Goal: Information Seeking & Learning: Learn about a topic

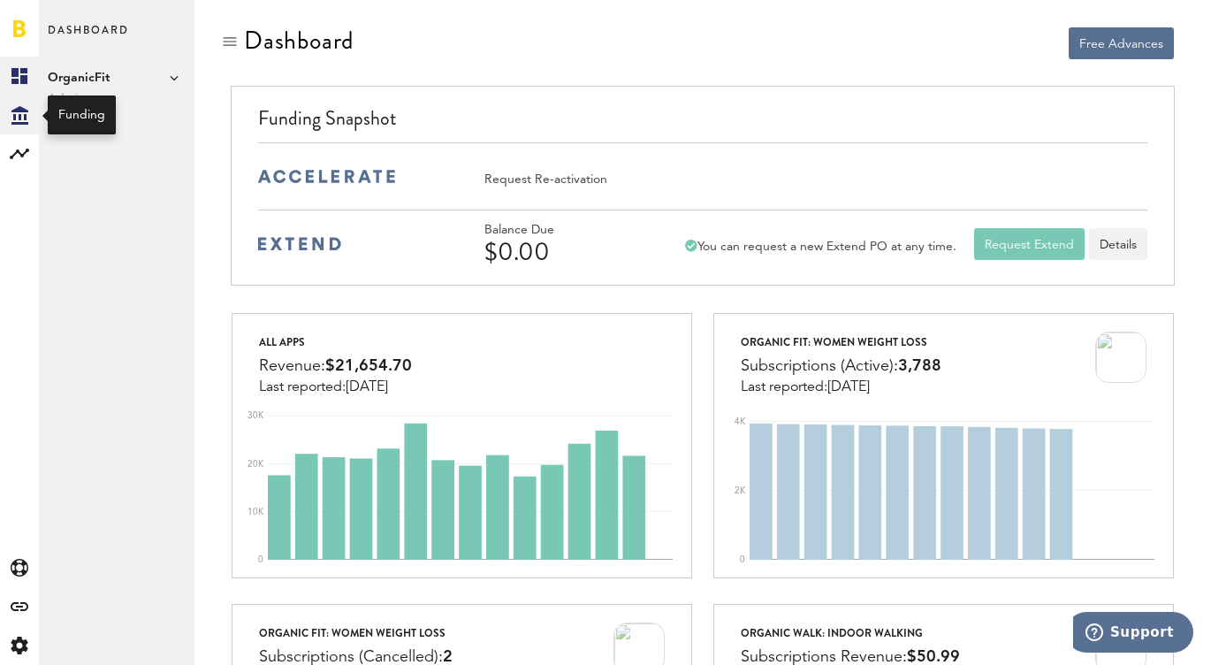
click at [19, 114] on icon at bounding box center [19, 115] width 17 height 19
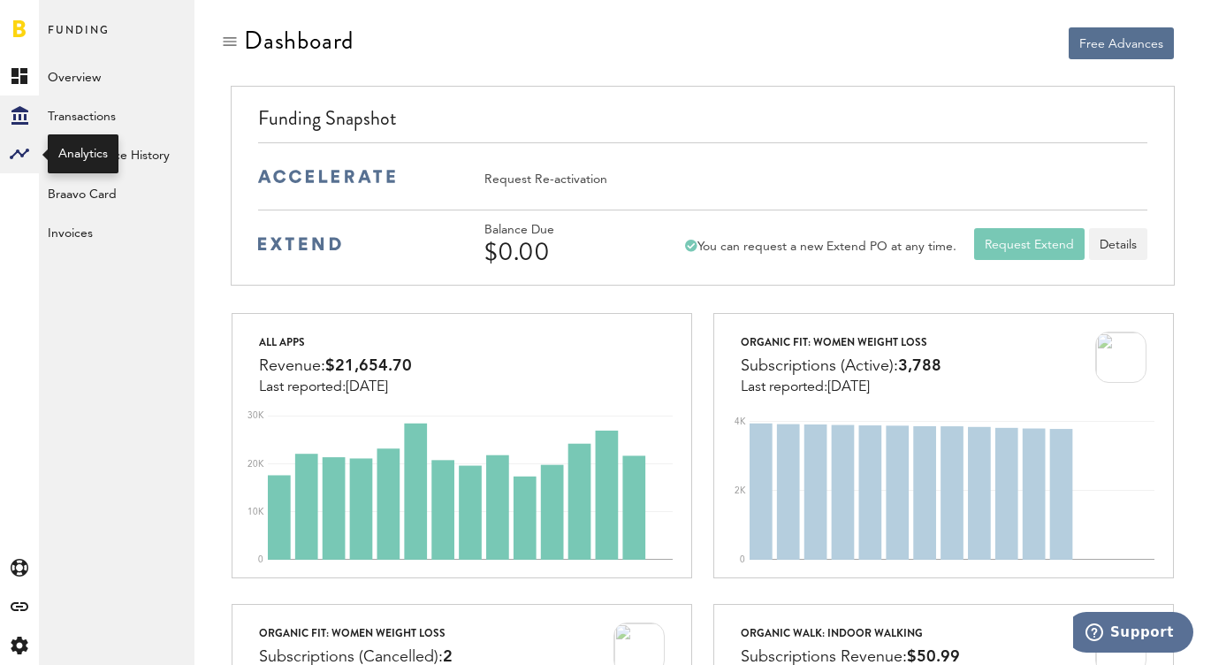
click at [21, 171] on div at bounding box center [19, 153] width 39 height 39
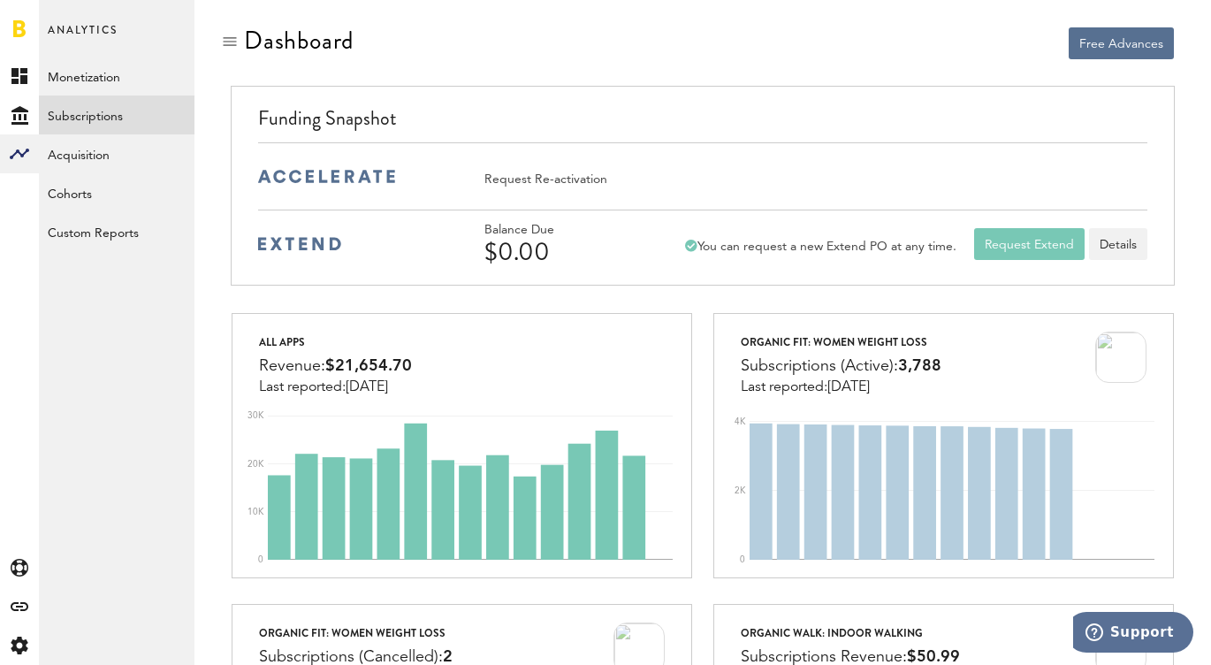
click at [76, 118] on link "Subscriptions" at bounding box center [117, 114] width 156 height 39
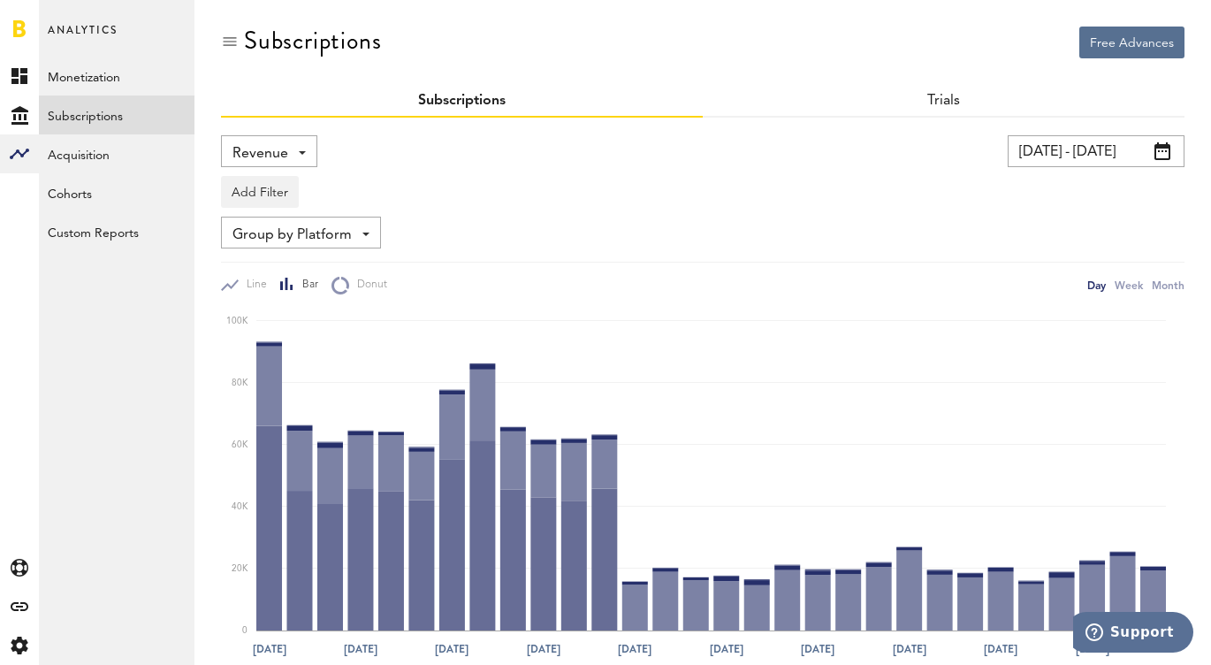
click at [1135, 153] on input "[DATE] - [DATE]" at bounding box center [1095, 151] width 177 height 32
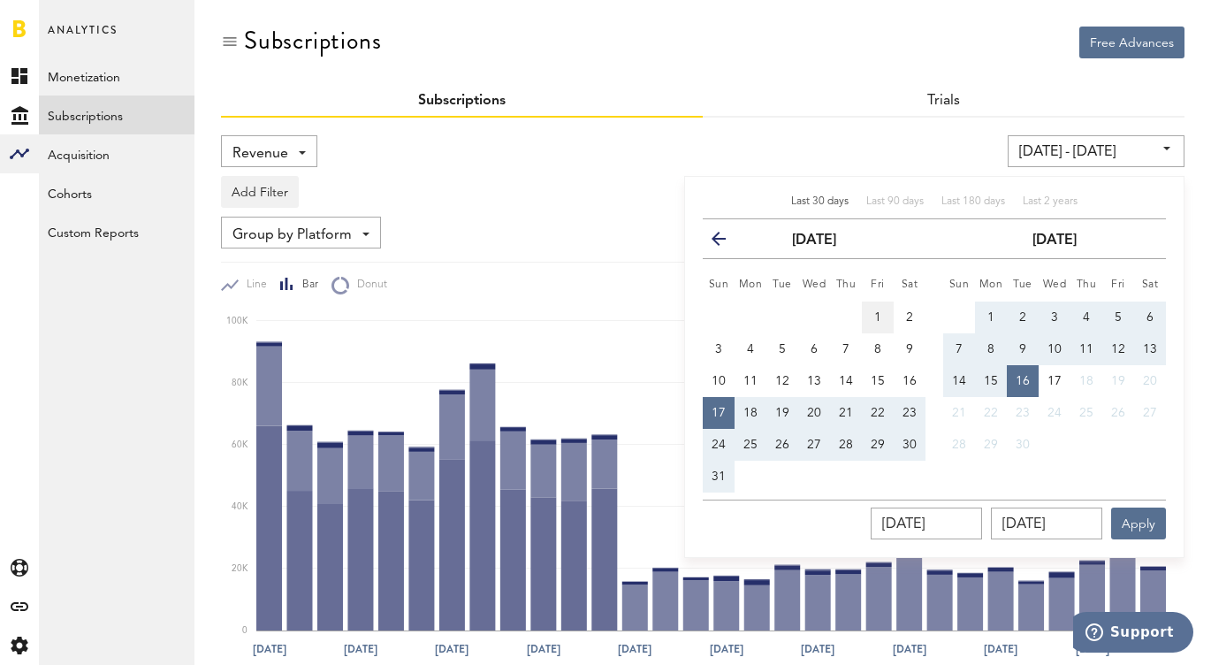
click at [876, 305] on button "1" at bounding box center [878, 317] width 32 height 32
type input "[DATE] - [DATE]"
type input "[DATE]"
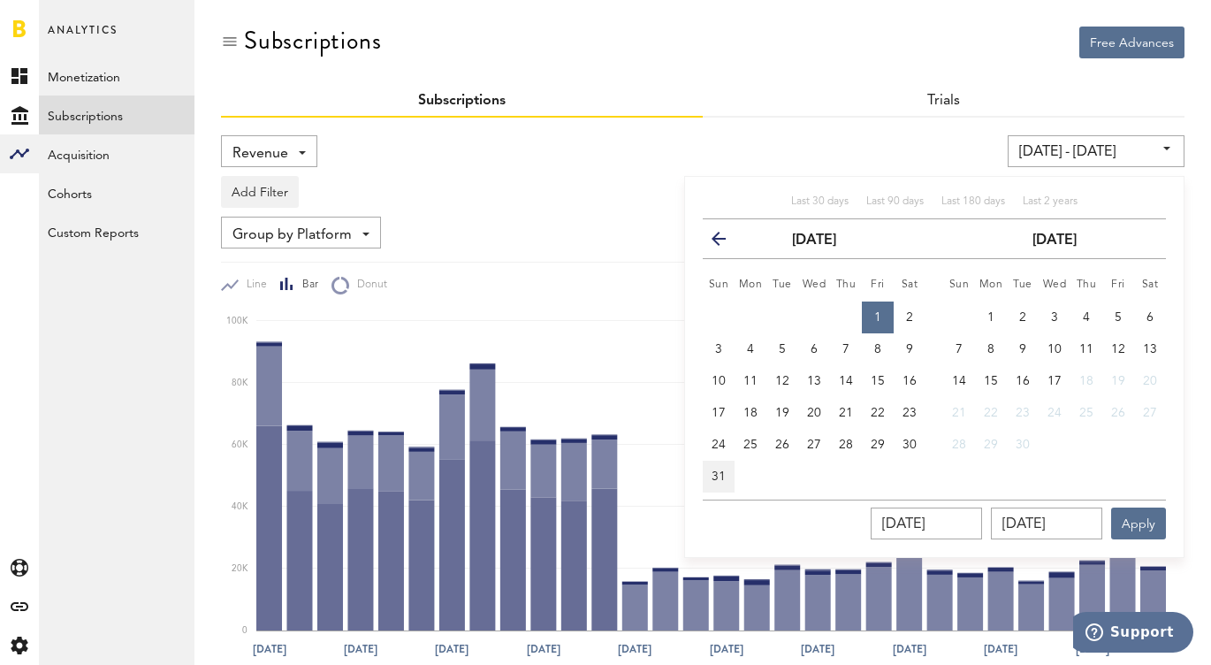
click at [725, 466] on button "31" at bounding box center [719, 476] width 32 height 32
type input "[DATE] - [DATE]"
type input "[DATE]"
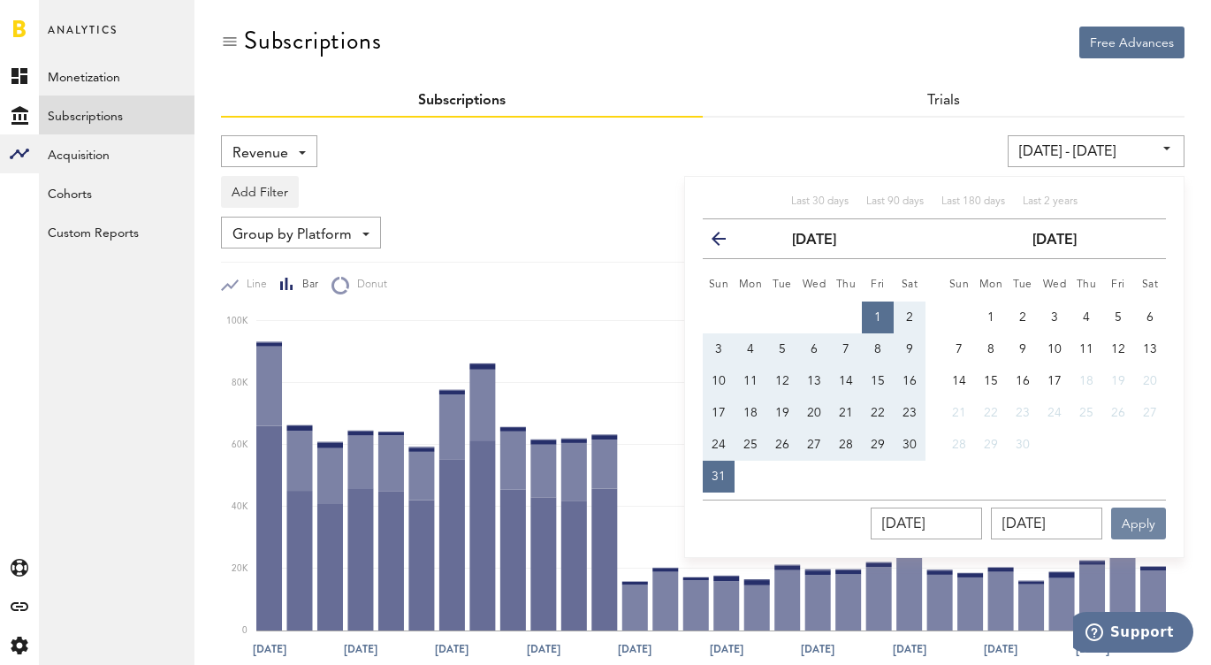
click at [1137, 532] on button "Apply" at bounding box center [1138, 523] width 55 height 32
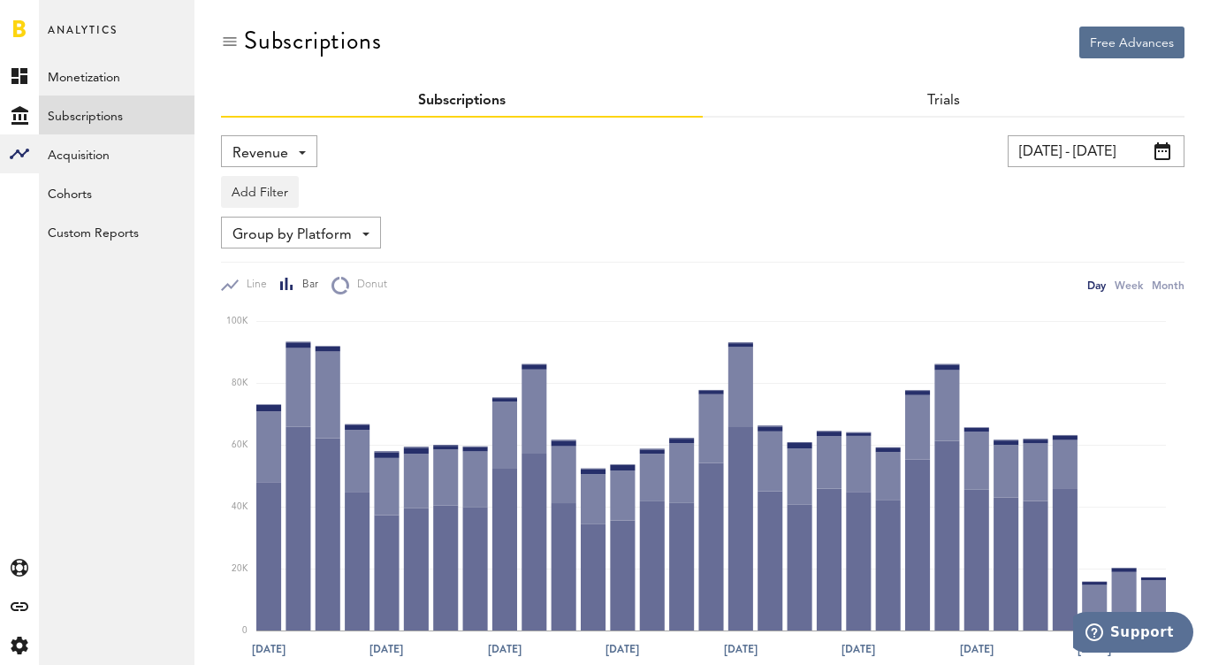
click at [326, 232] on span "Group by Platform" at bounding box center [291, 235] width 119 height 30
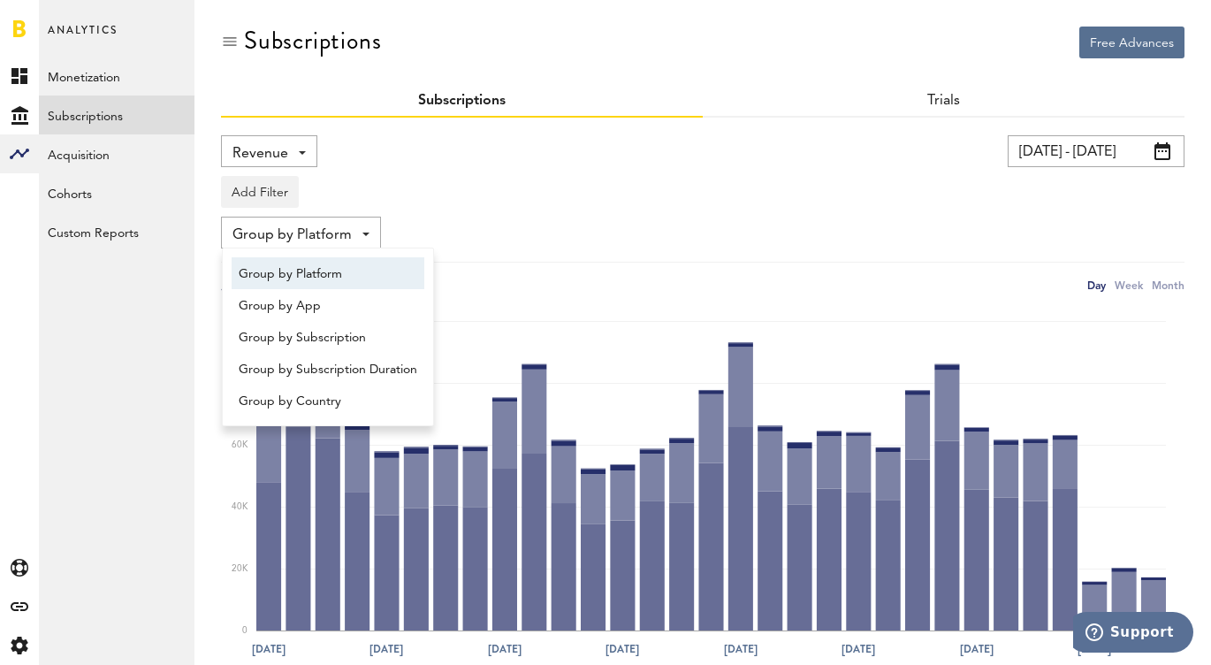
click at [414, 165] on div "Revenue Revenue MRR Actives Trial Status Billing Retries New Subscriptions Rene…" at bounding box center [442, 151] width 442 height 32
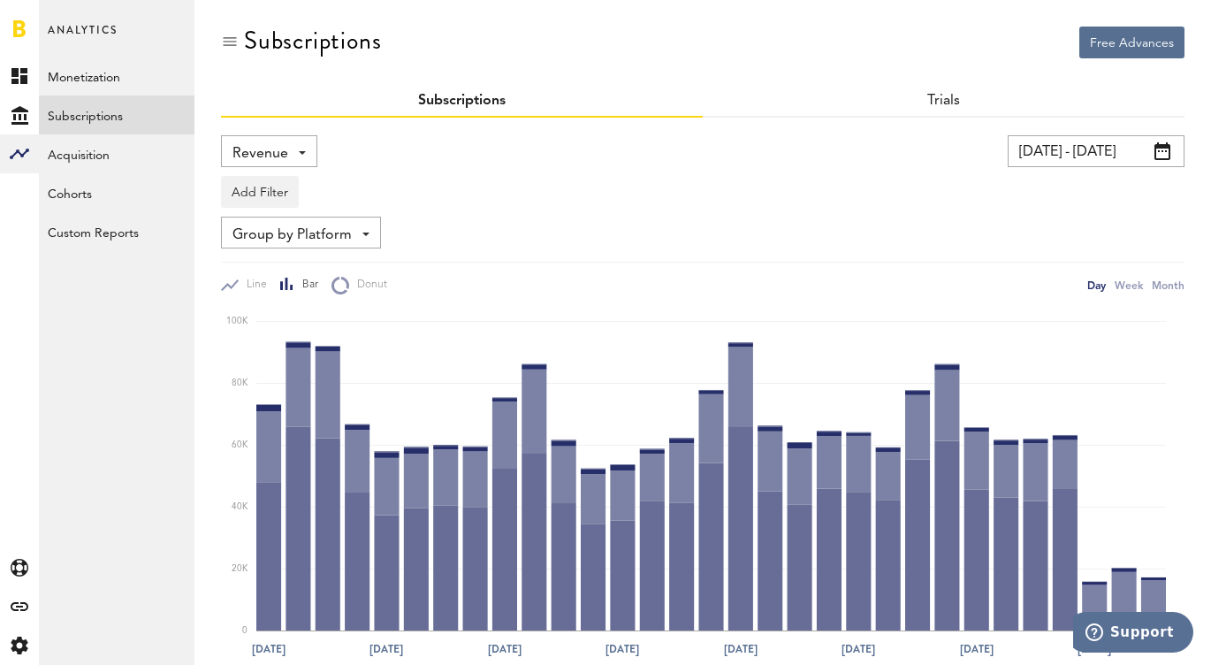
click at [247, 137] on div "Revenue Revenue MRR Actives Trial Status Billing Retries New Subscriptions Rene…" at bounding box center [269, 151] width 96 height 32
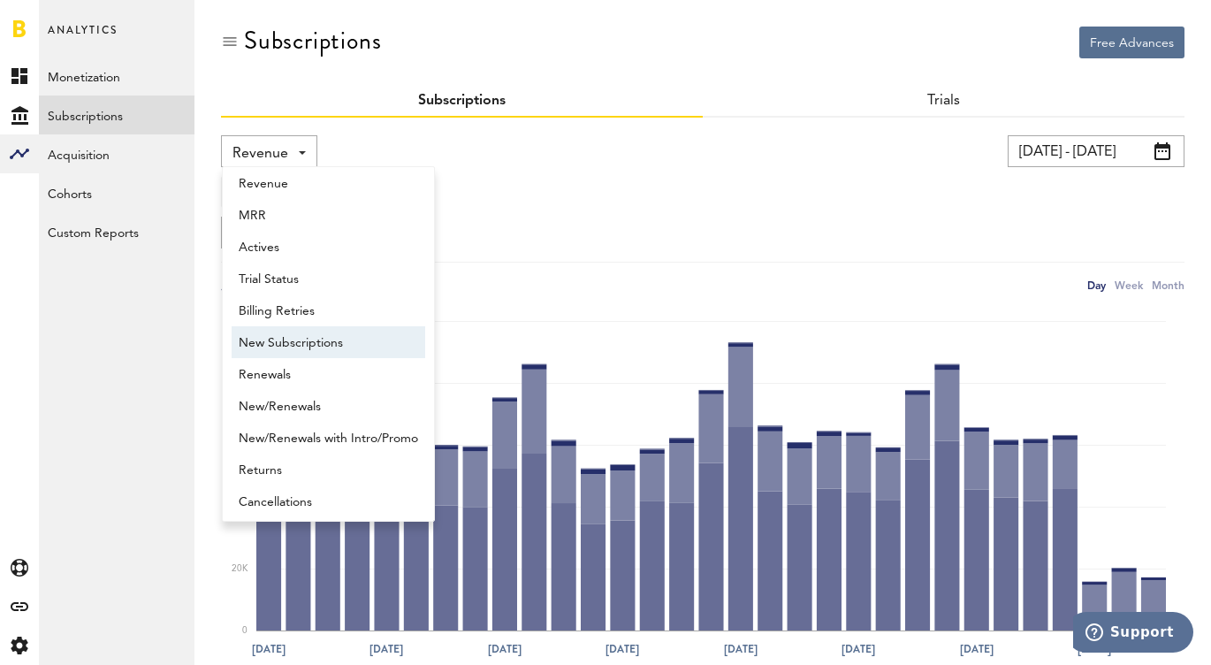
click at [272, 340] on span "New Subscriptions" at bounding box center [328, 343] width 179 height 30
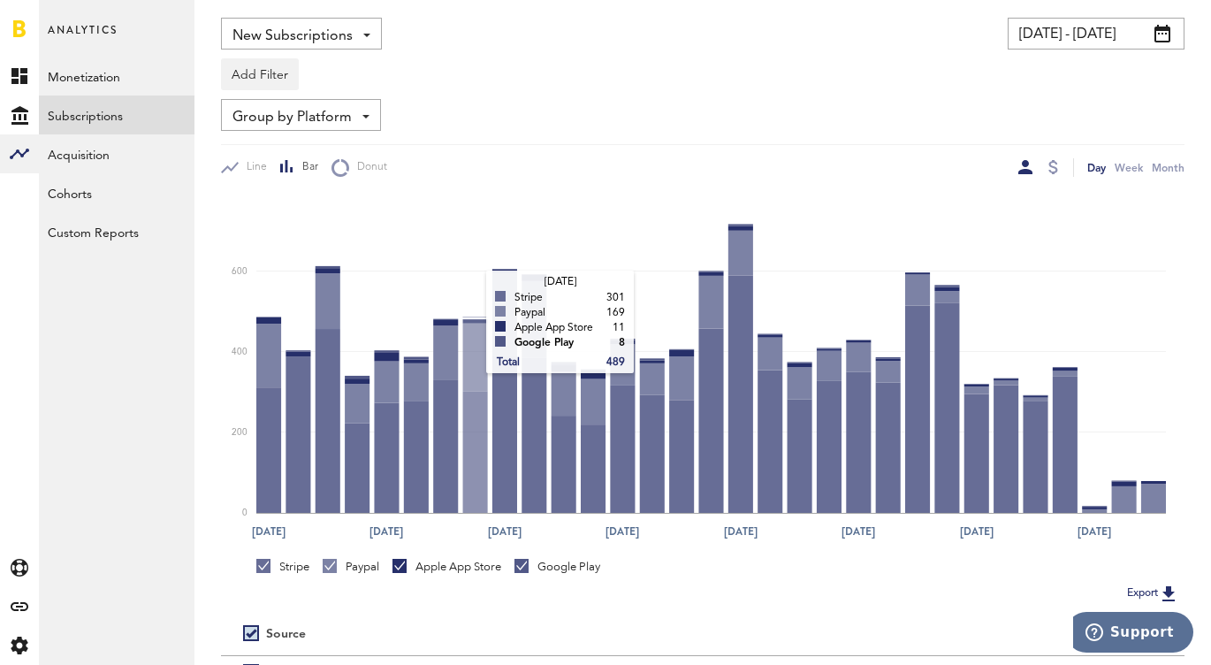
scroll to position [96, 0]
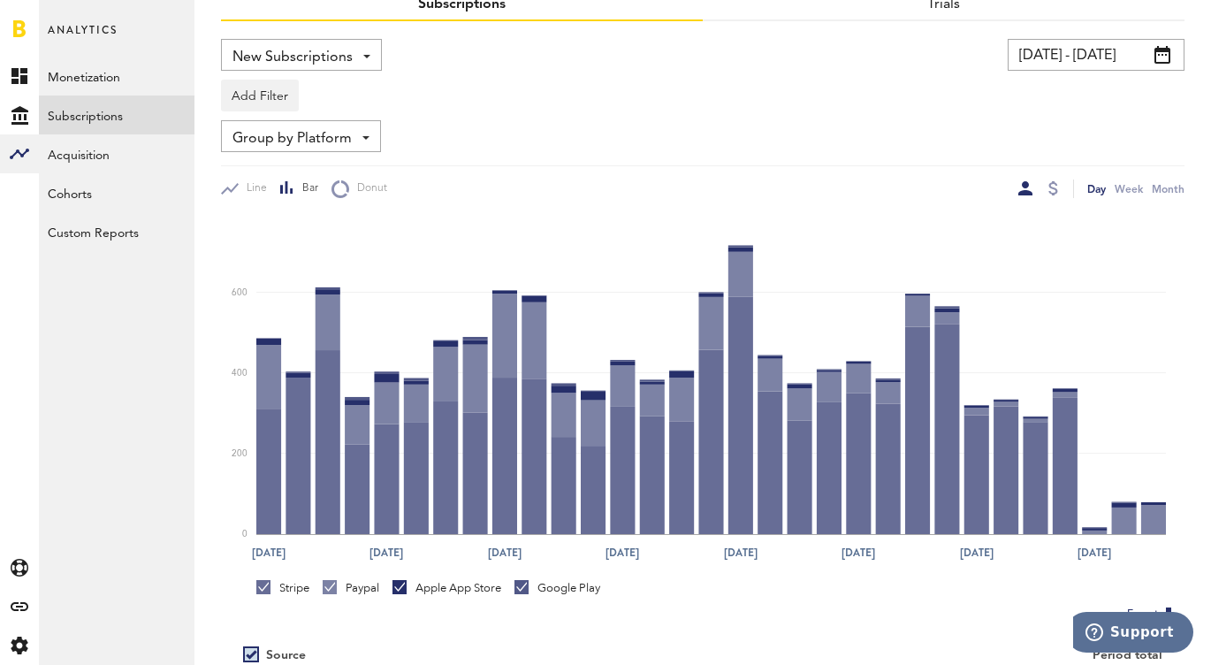
click at [267, 126] on span "Group by Platform" at bounding box center [291, 139] width 119 height 30
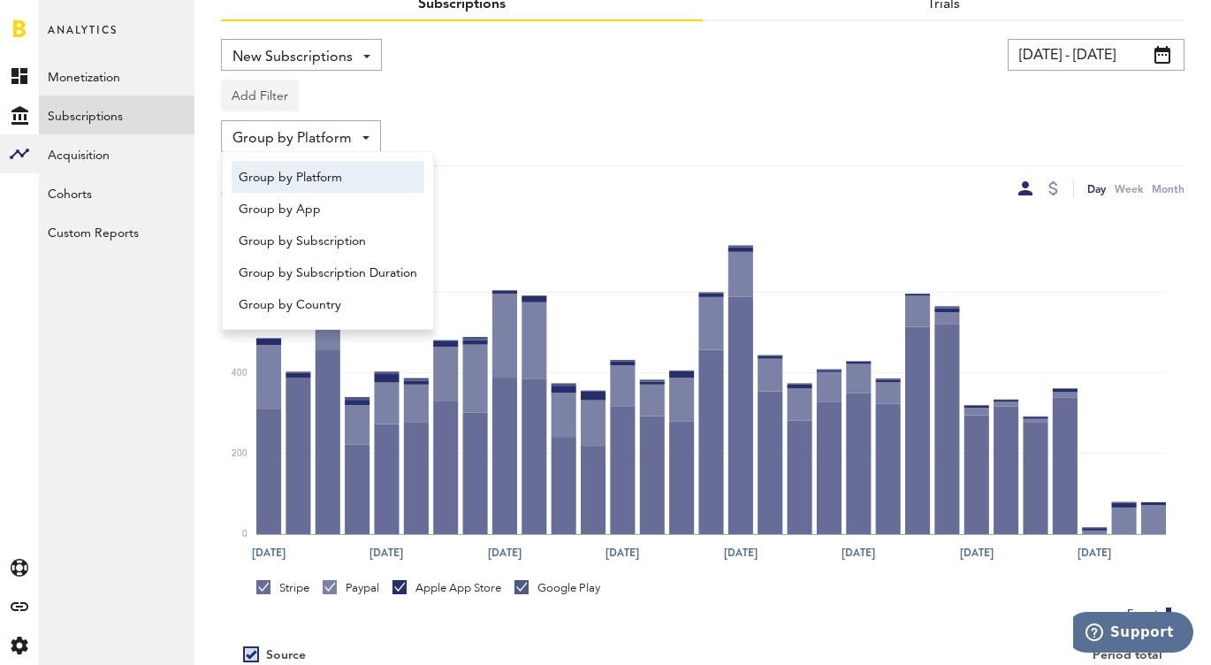
click at [282, 97] on button "Add Filter" at bounding box center [260, 96] width 78 height 32
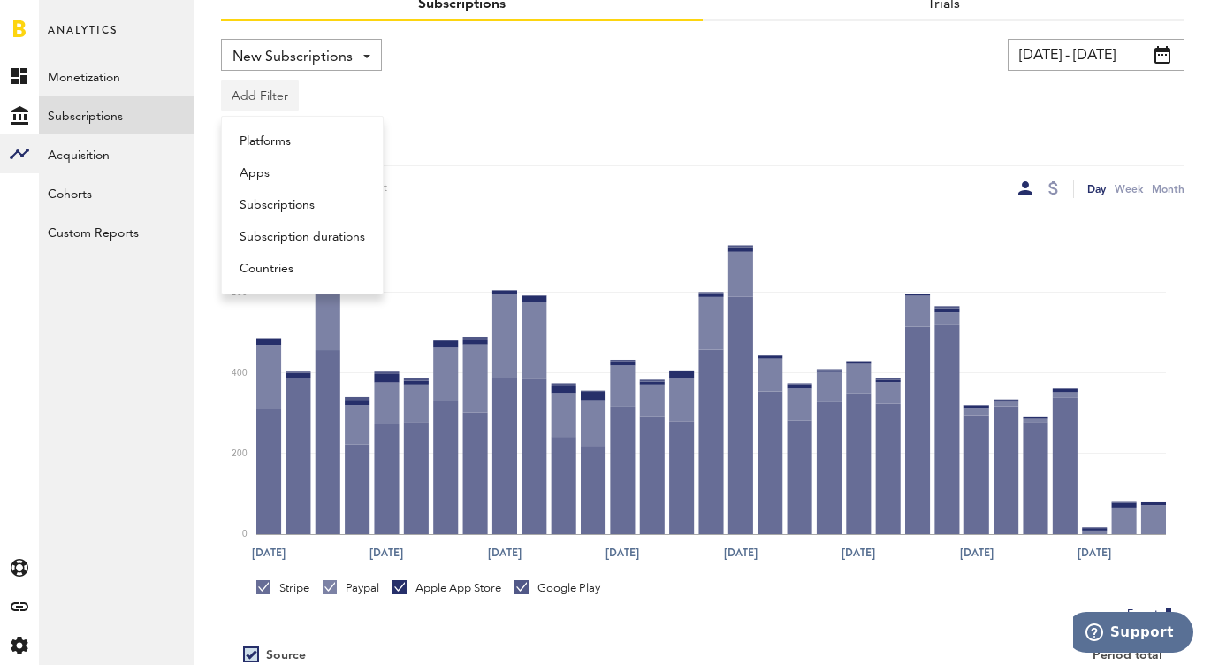
click at [274, 95] on button "Add Filter" at bounding box center [260, 96] width 78 height 32
click at [272, 94] on button "Add Filter" at bounding box center [260, 96] width 78 height 32
click at [267, 147] on li "Platforms" at bounding box center [302, 141] width 143 height 32
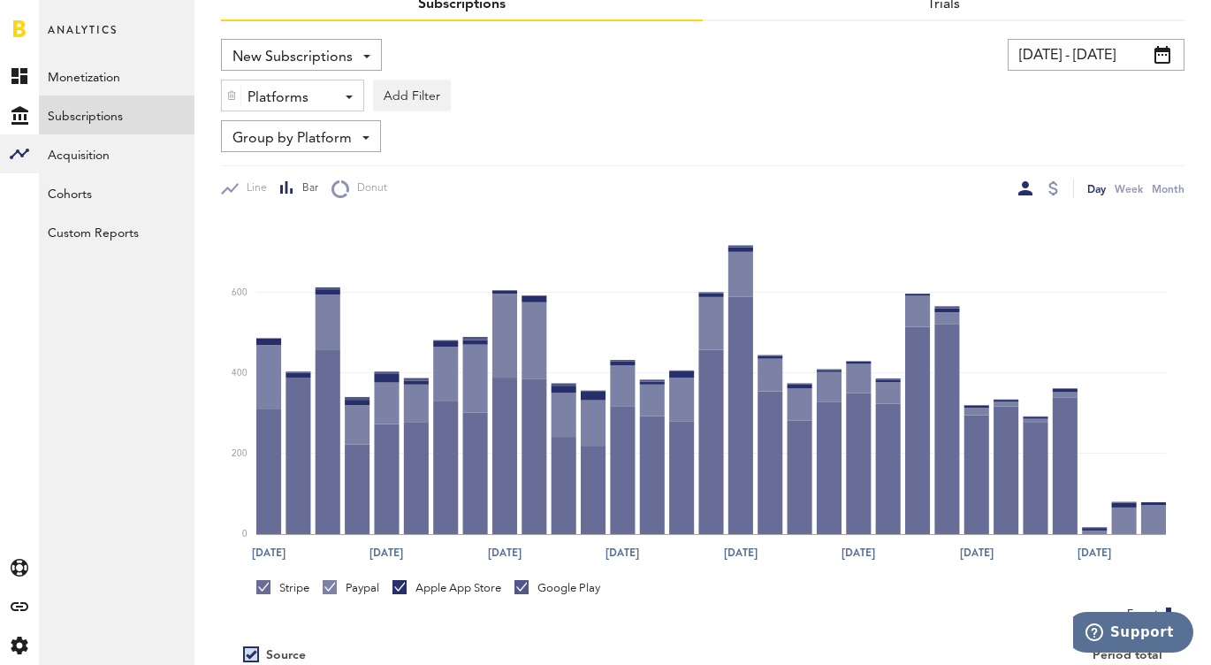
click at [312, 93] on div "Platforms" at bounding box center [285, 98] width 77 height 30
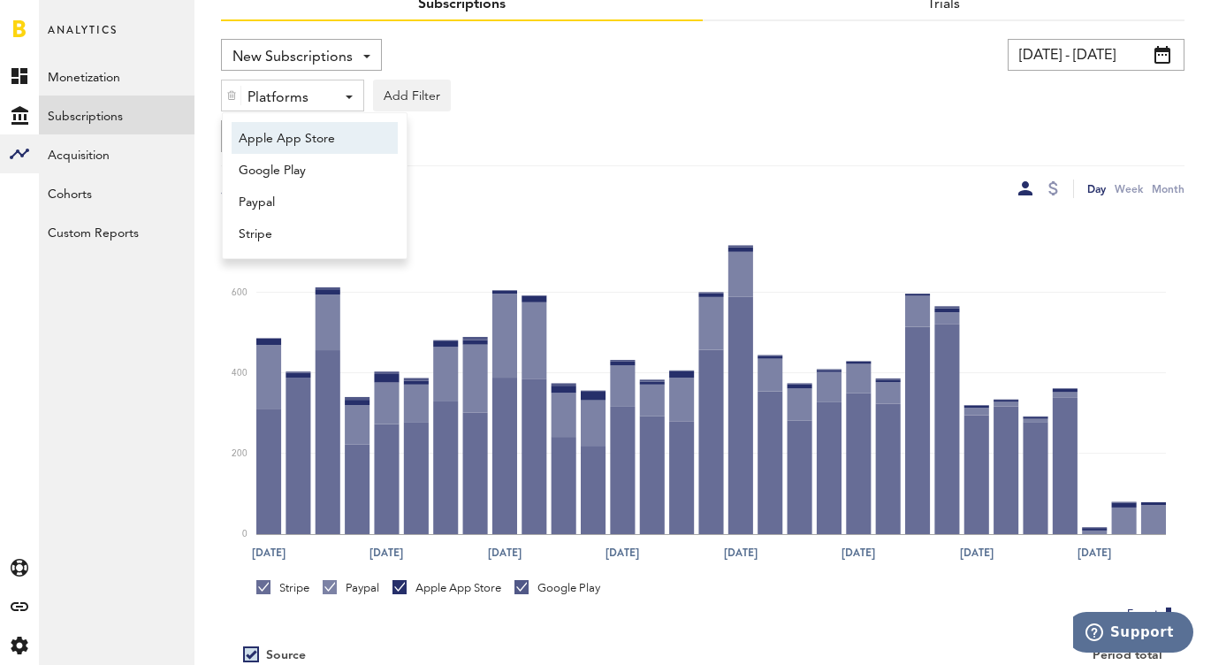
click at [293, 135] on span "Apple App Store" at bounding box center [306, 139] width 135 height 30
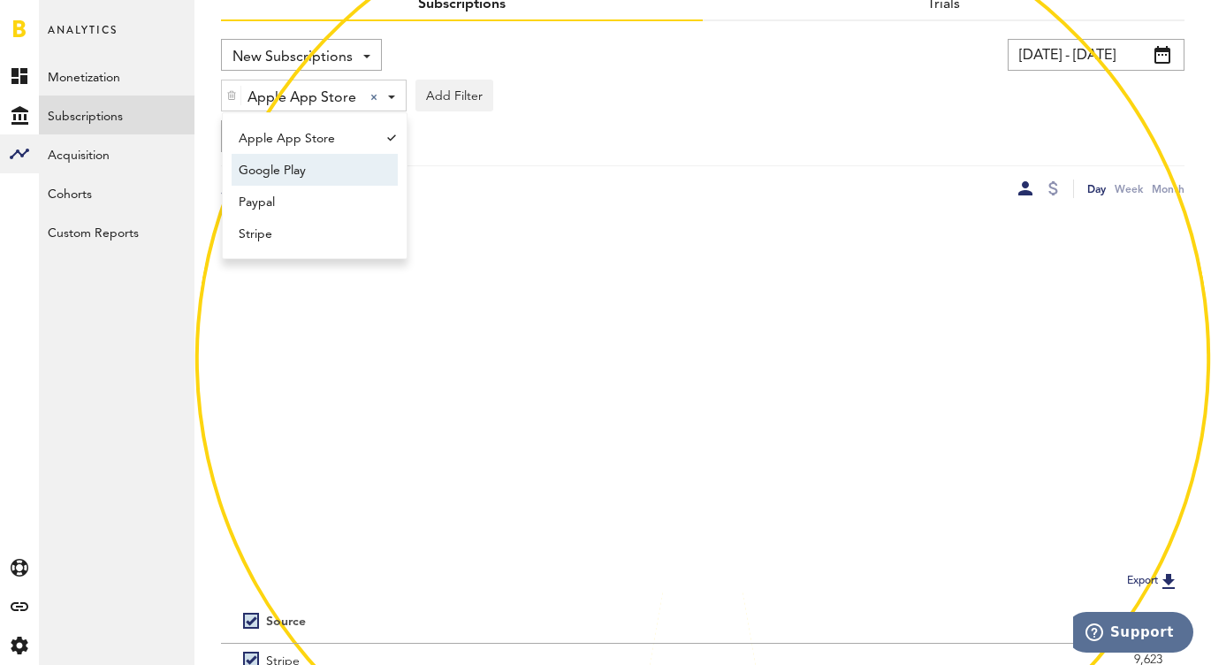
click at [293, 163] on span "Google Play" at bounding box center [306, 171] width 135 height 30
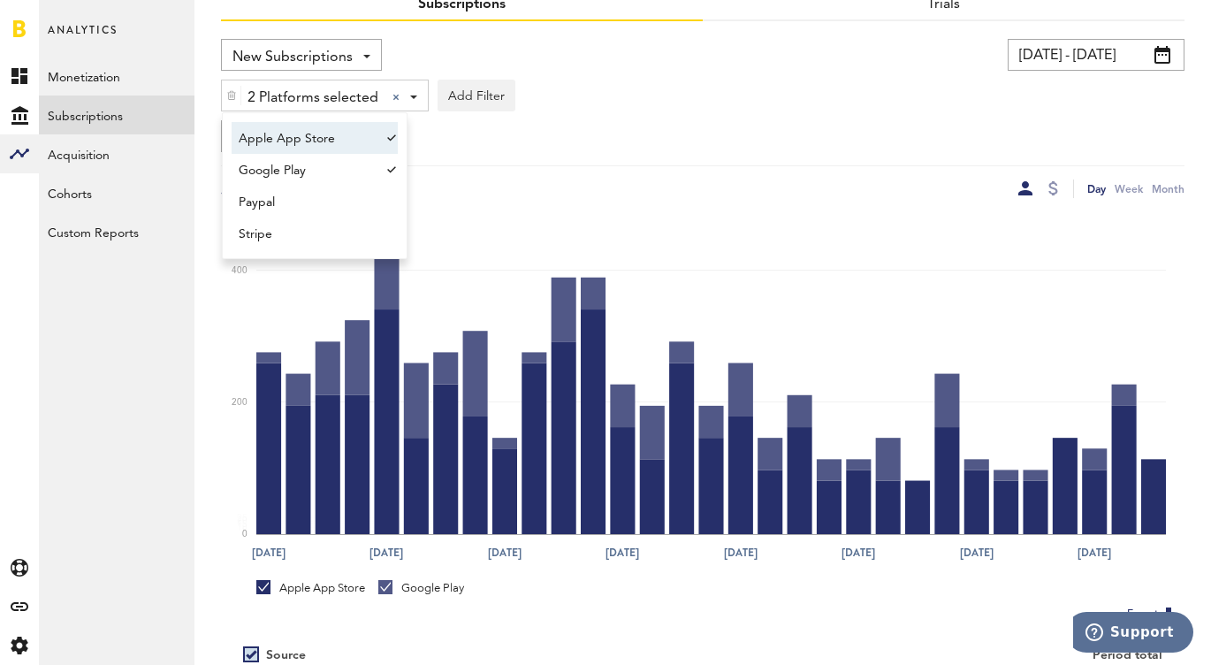
click at [613, 150] on div "Group by Platform Group by Platform Group by App Group by Subscription Group by…" at bounding box center [702, 136] width 963 height 32
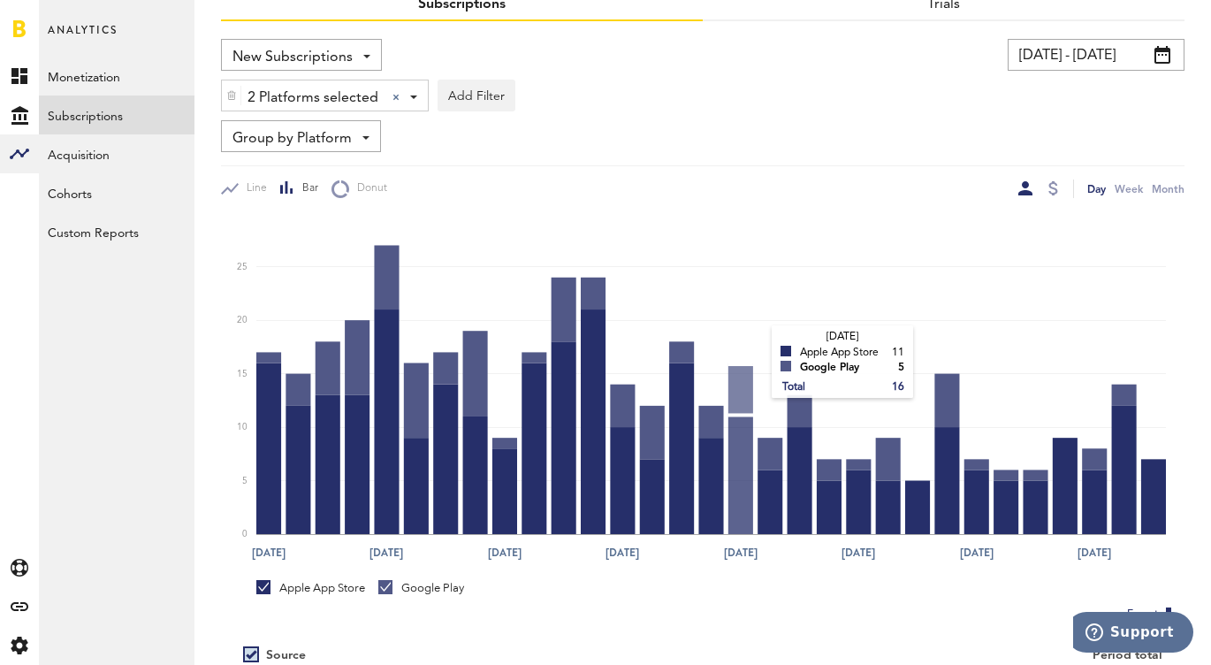
scroll to position [268, 0]
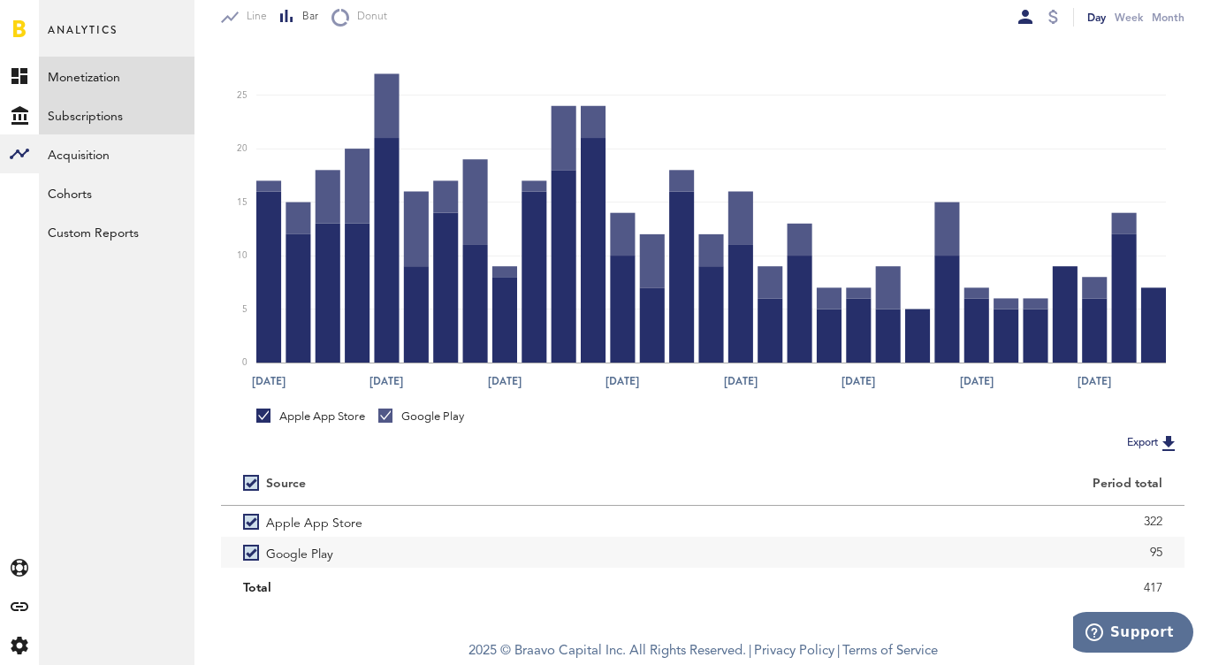
click at [99, 71] on link "Monetization" at bounding box center [117, 76] width 156 height 39
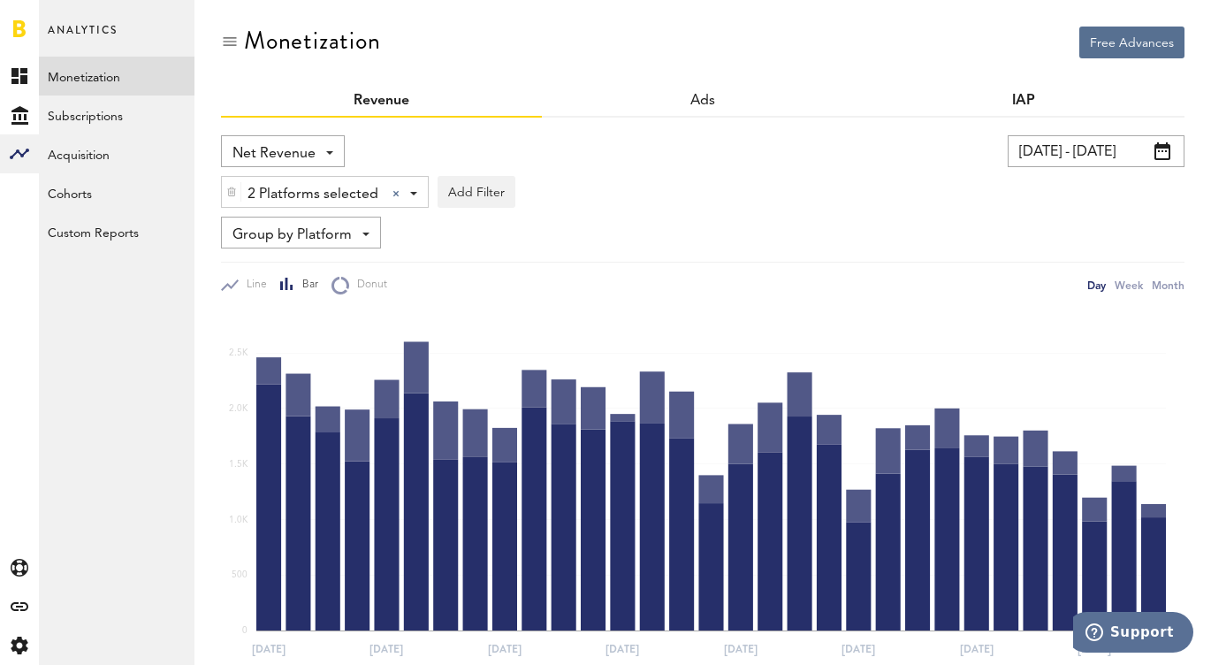
click at [1025, 101] on link "IAP" at bounding box center [1023, 101] width 23 height 14
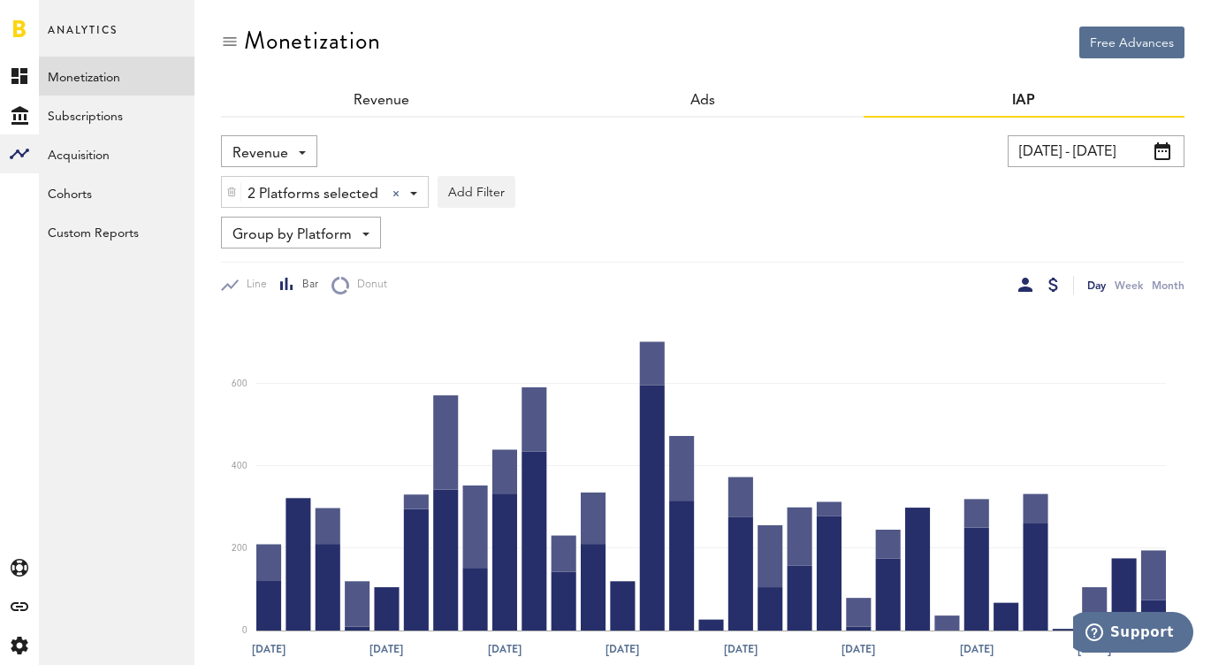
click at [1025, 284] on div at bounding box center [1025, 285] width 14 height 14
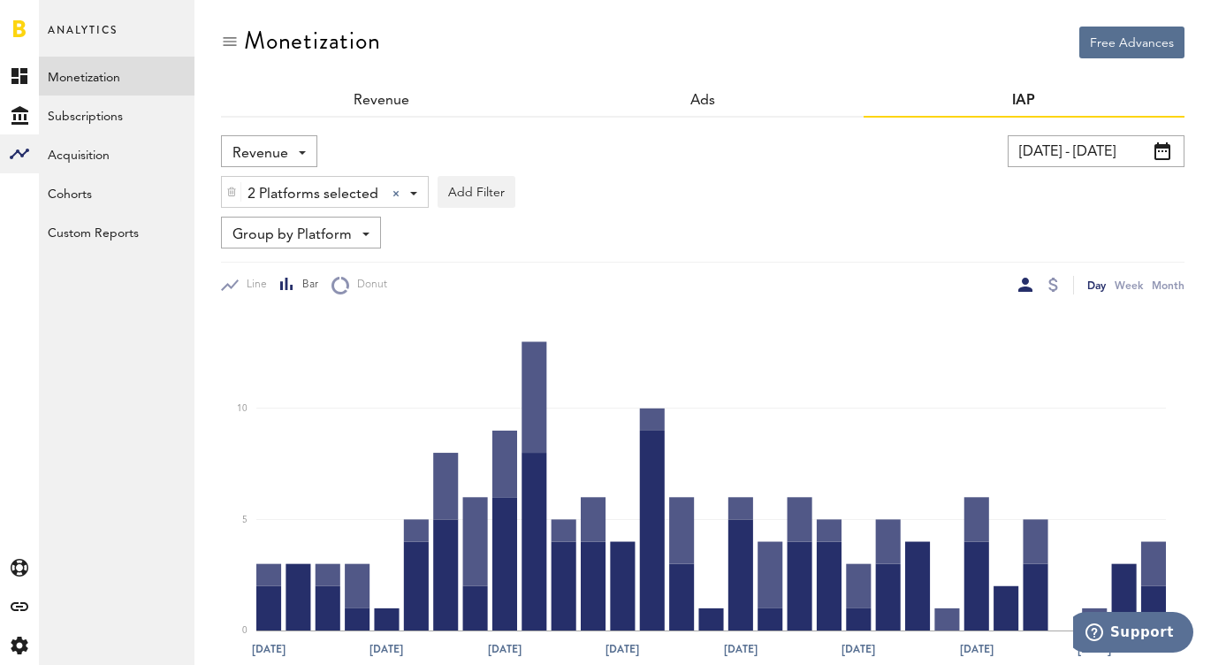
scroll to position [268, 0]
